Goal: Check status

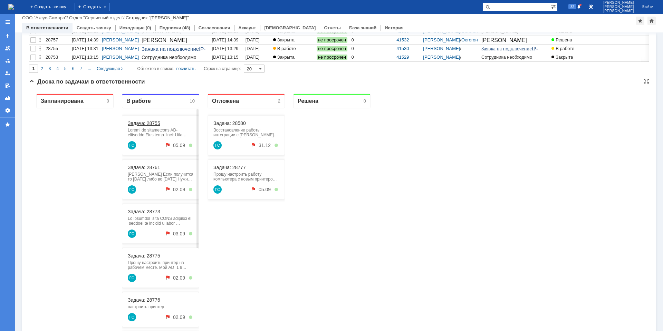
click at [148, 124] on link "Задача: 28755" at bounding box center [144, 124] width 32 height 6
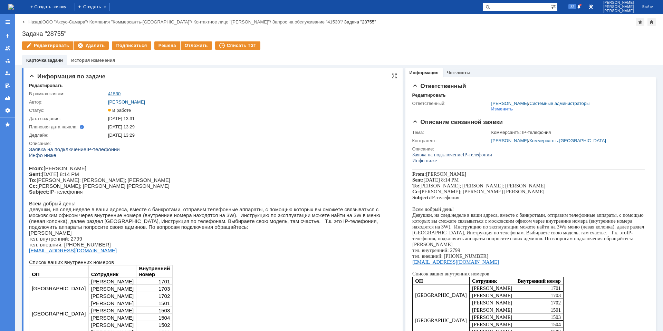
click at [115, 93] on link "41530" at bounding box center [114, 93] width 12 height 5
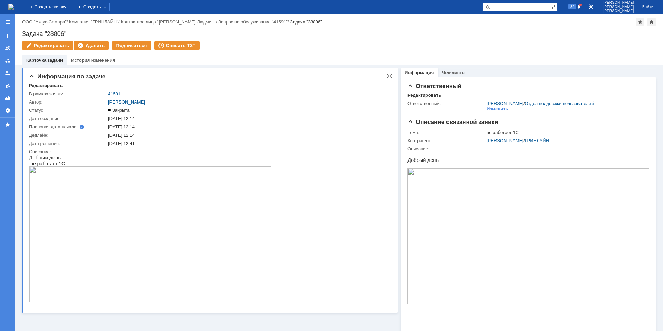
click at [114, 93] on link "41591" at bounding box center [114, 93] width 12 height 5
